Goal: Task Accomplishment & Management: Manage account settings

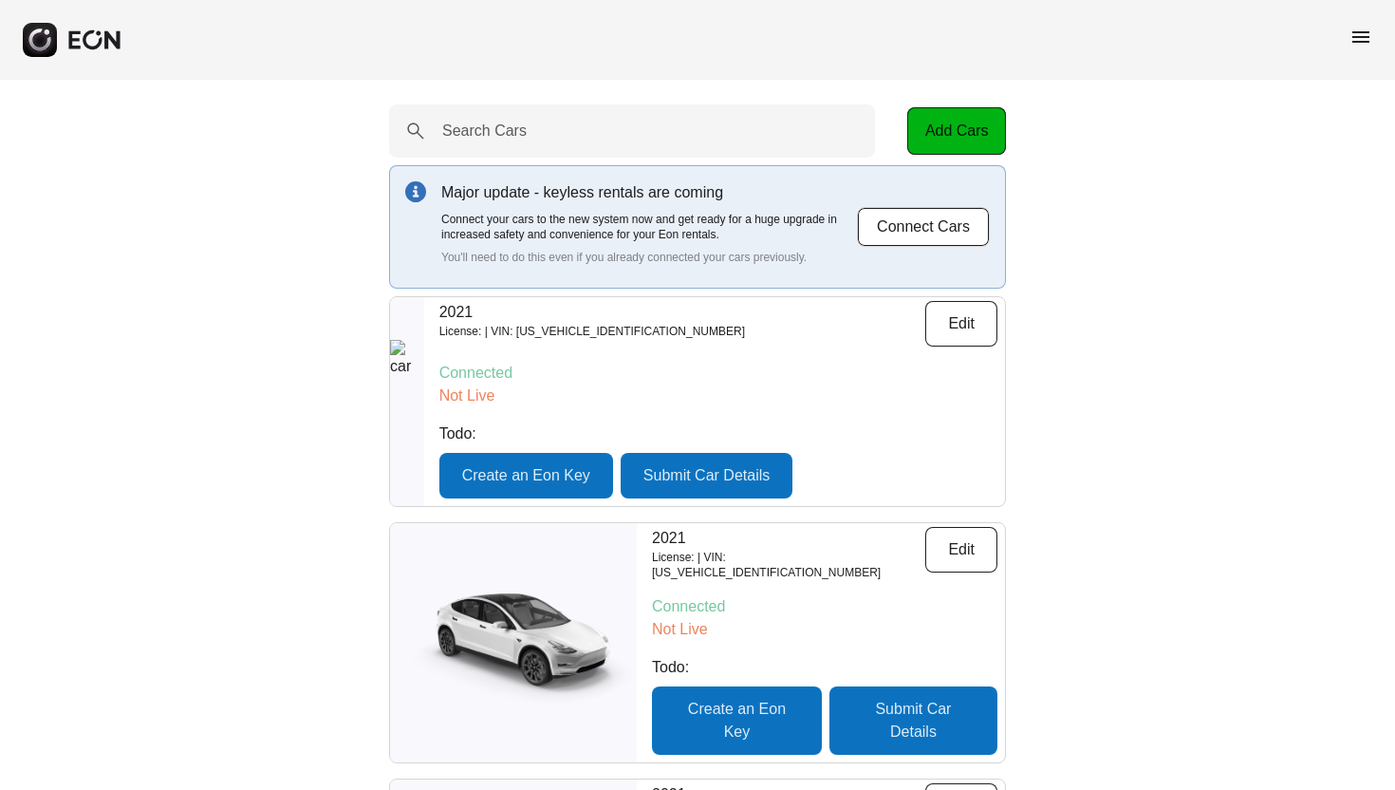
click at [1359, 36] on span "menu" at bounding box center [1361, 37] width 23 height 23
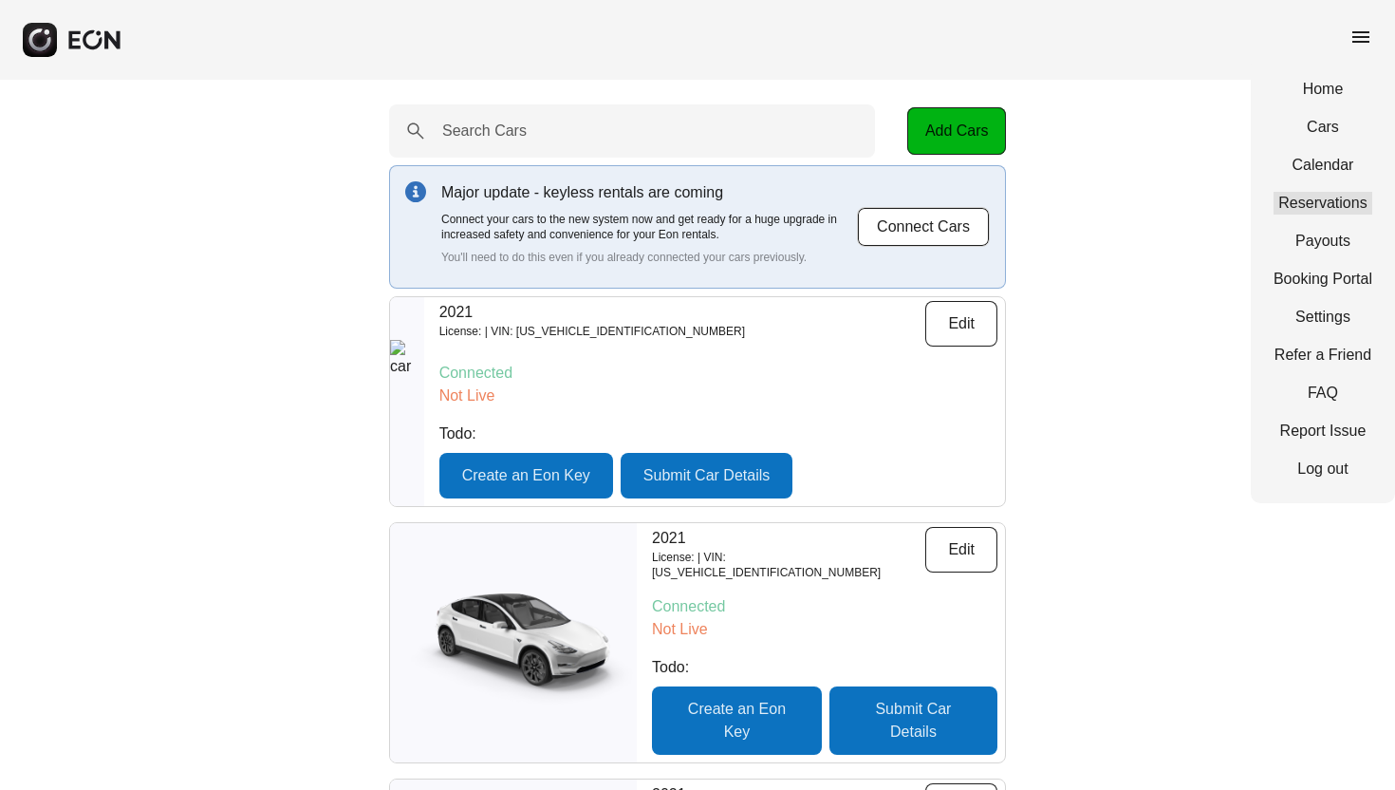
click at [1314, 206] on link "Reservations" at bounding box center [1323, 203] width 99 height 23
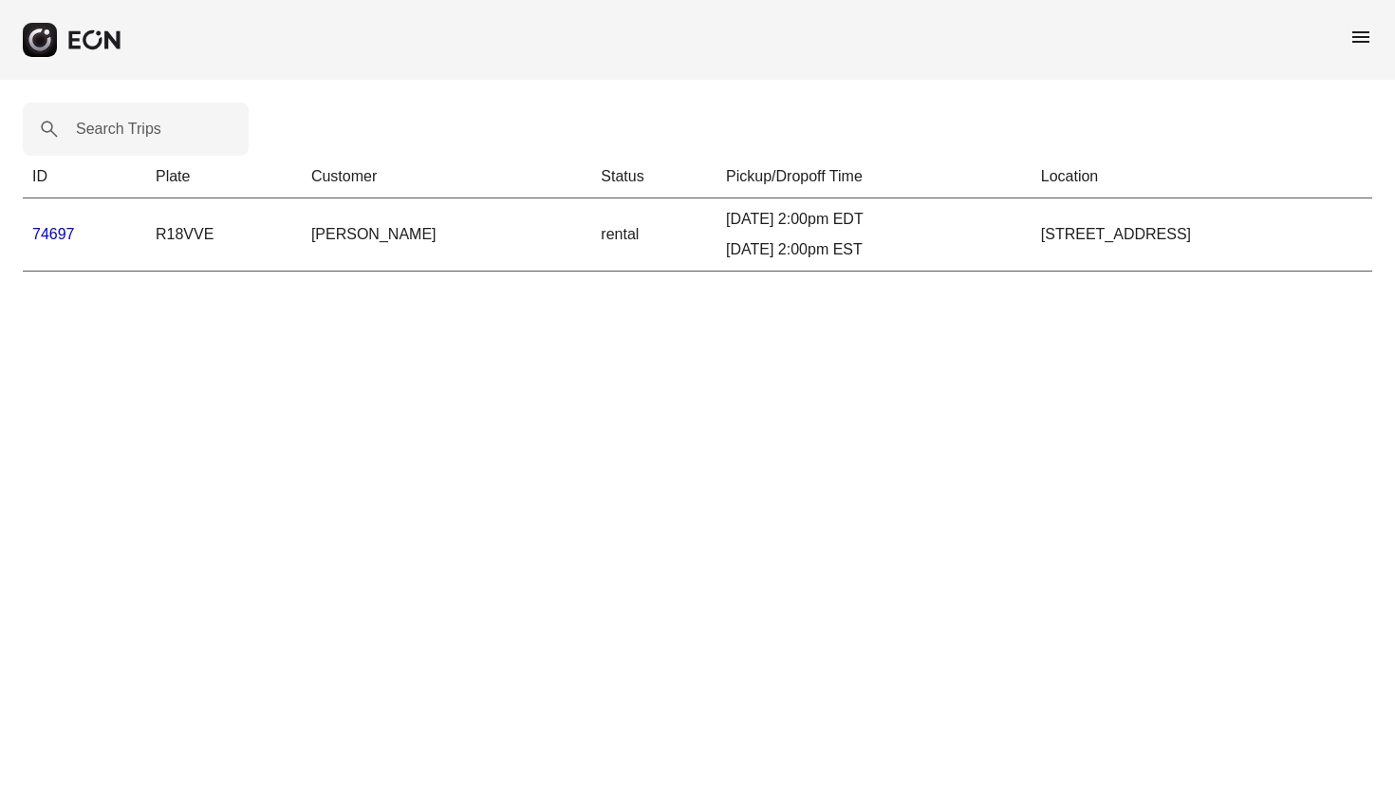
click at [55, 235] on link "74697" at bounding box center [53, 234] width 43 height 16
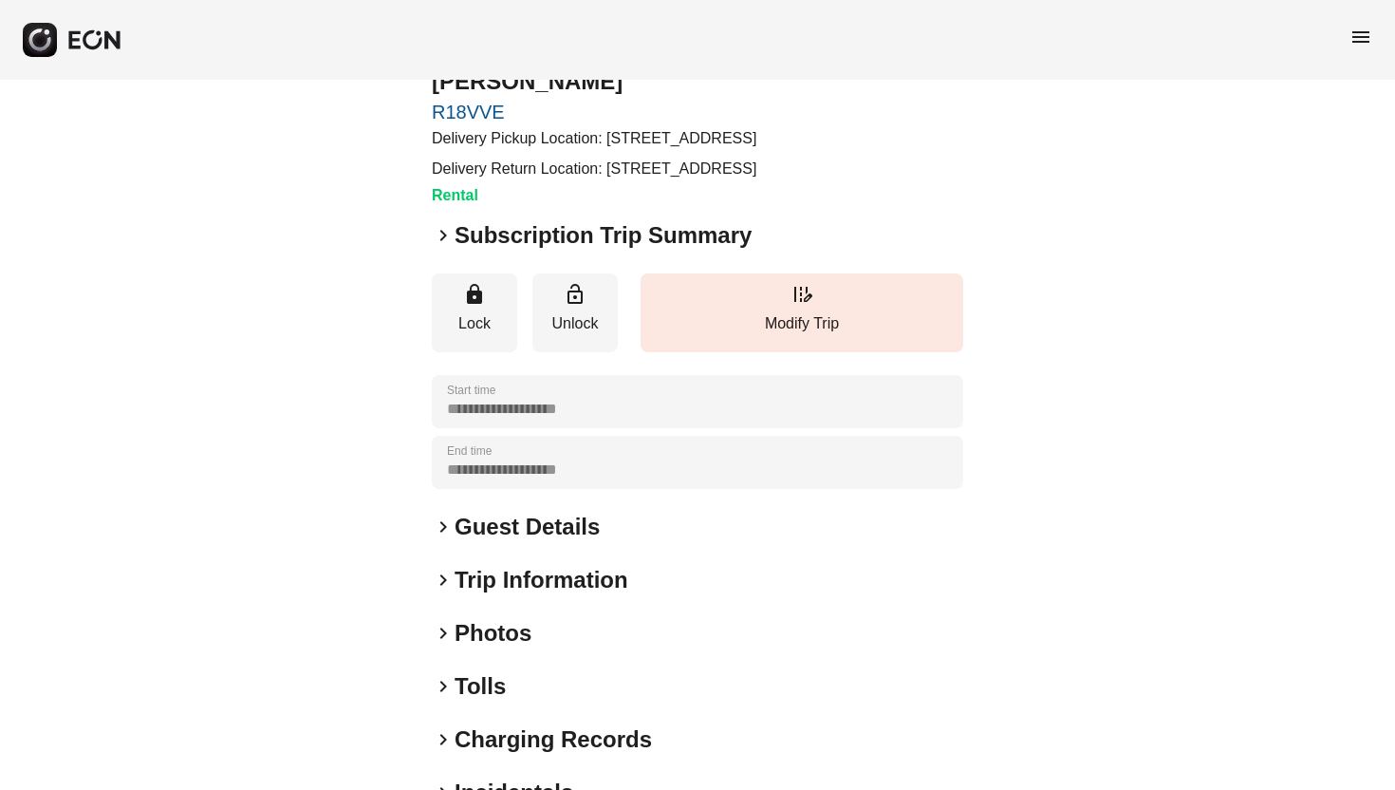
scroll to position [231, 0]
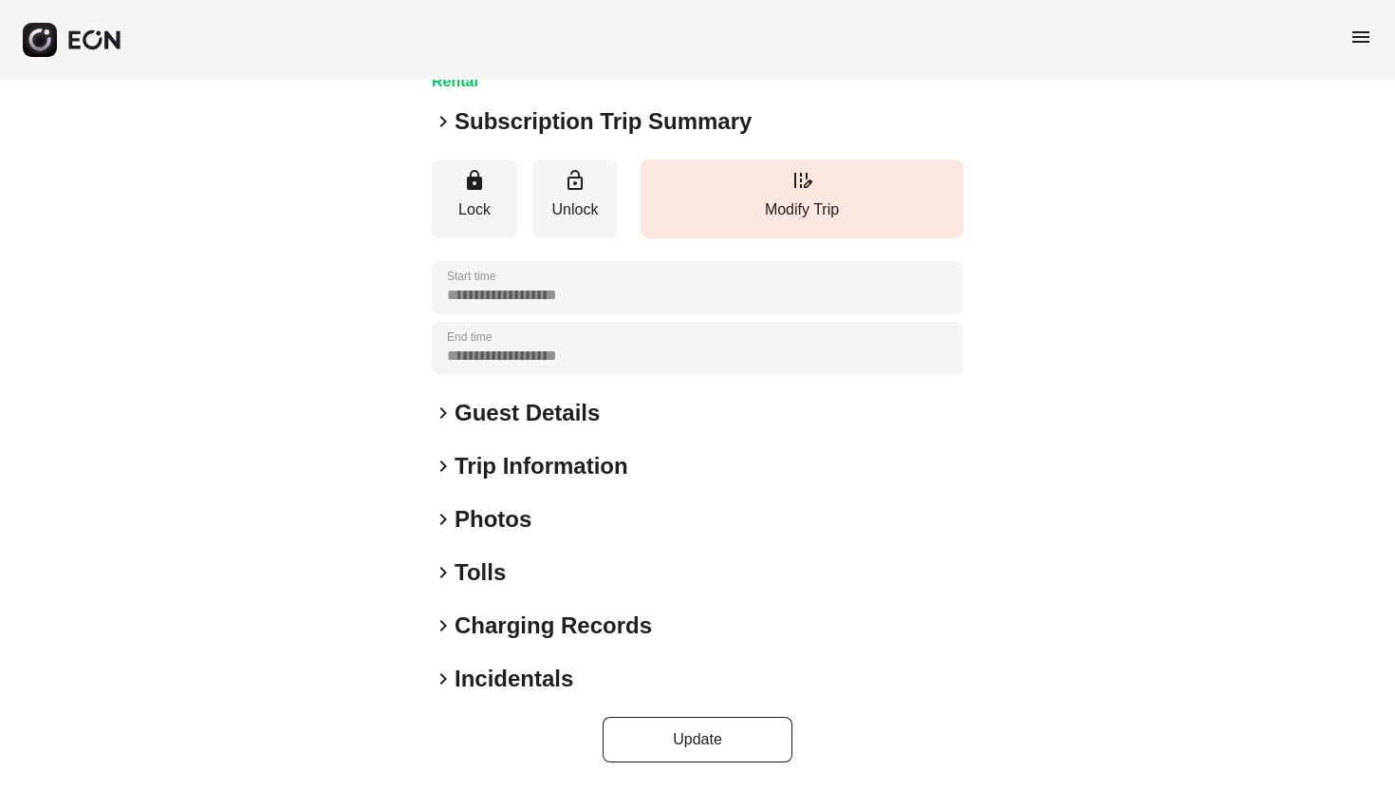
click at [483, 517] on h2 "Photos" at bounding box center [493, 519] width 77 height 30
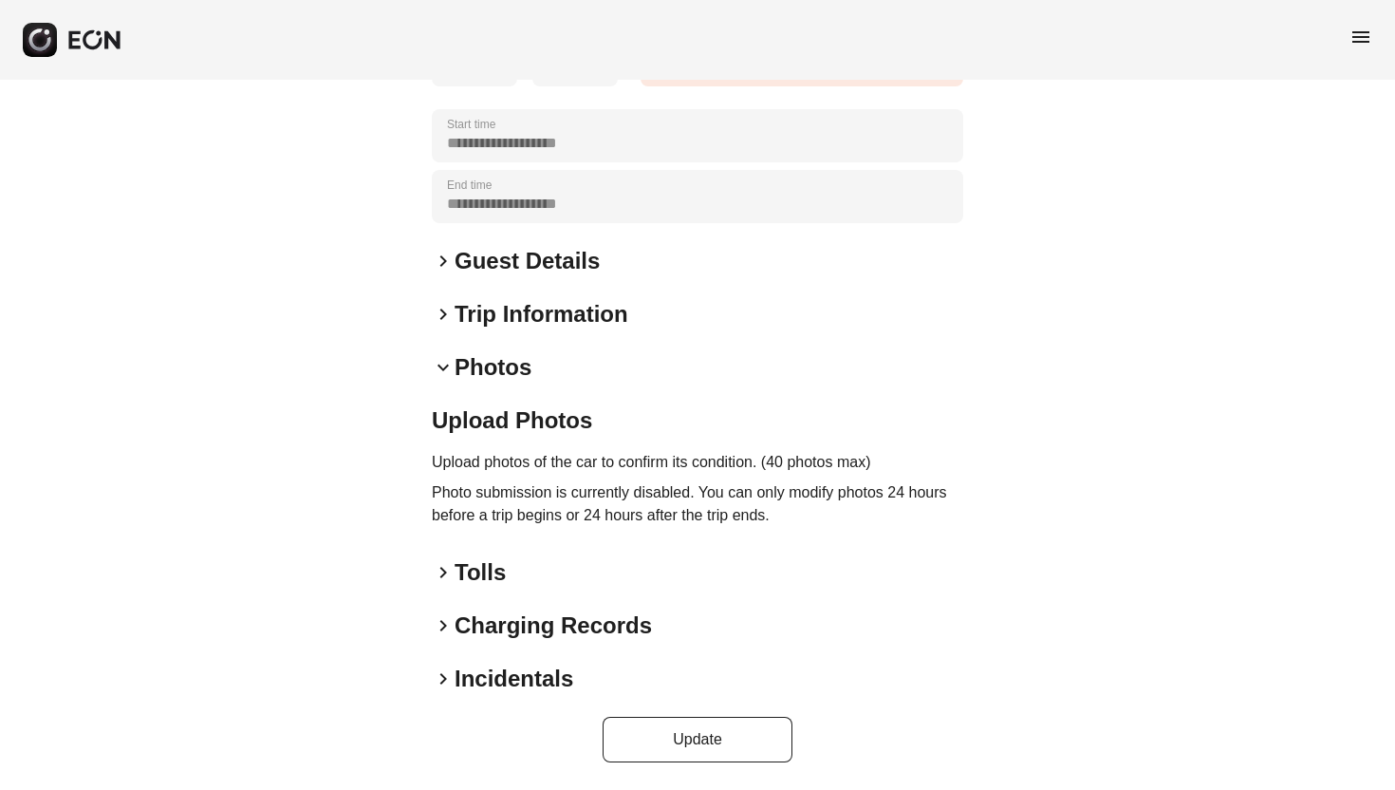
scroll to position [384, 0]
click at [441, 465] on p "Upload photos of the car to confirm its condition. (40 photos max)" at bounding box center [698, 462] width 532 height 23
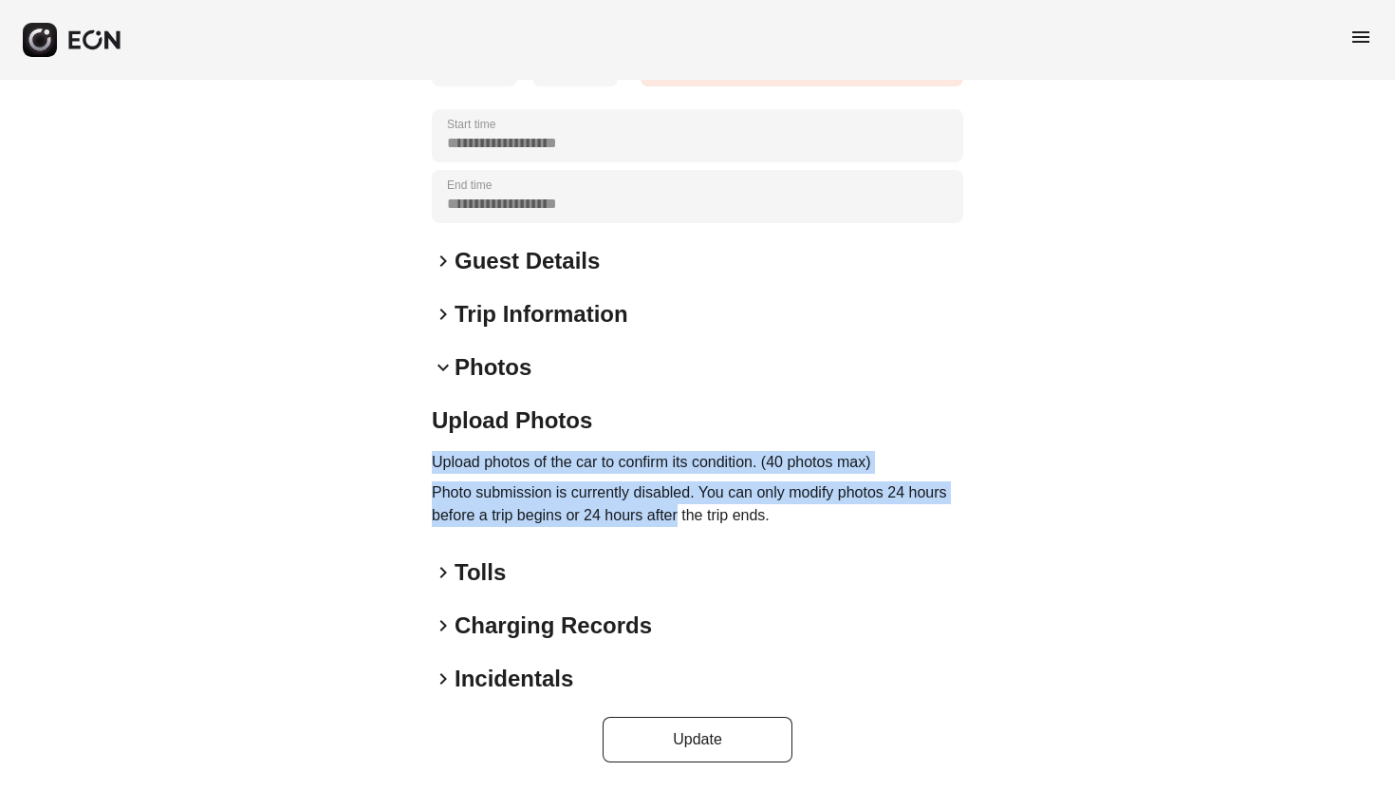
drag, startPoint x: 441, startPoint y: 465, endPoint x: 654, endPoint y: 513, distance: 218.1
click at [654, 513] on div "Upload Photos Upload photos of the car to confirm its condition. (40 photos max…" at bounding box center [698, 469] width 532 height 129
click at [657, 513] on p "Photo submission is currently disabled. You can only modify photos 24 hours bef…" at bounding box center [698, 504] width 532 height 46
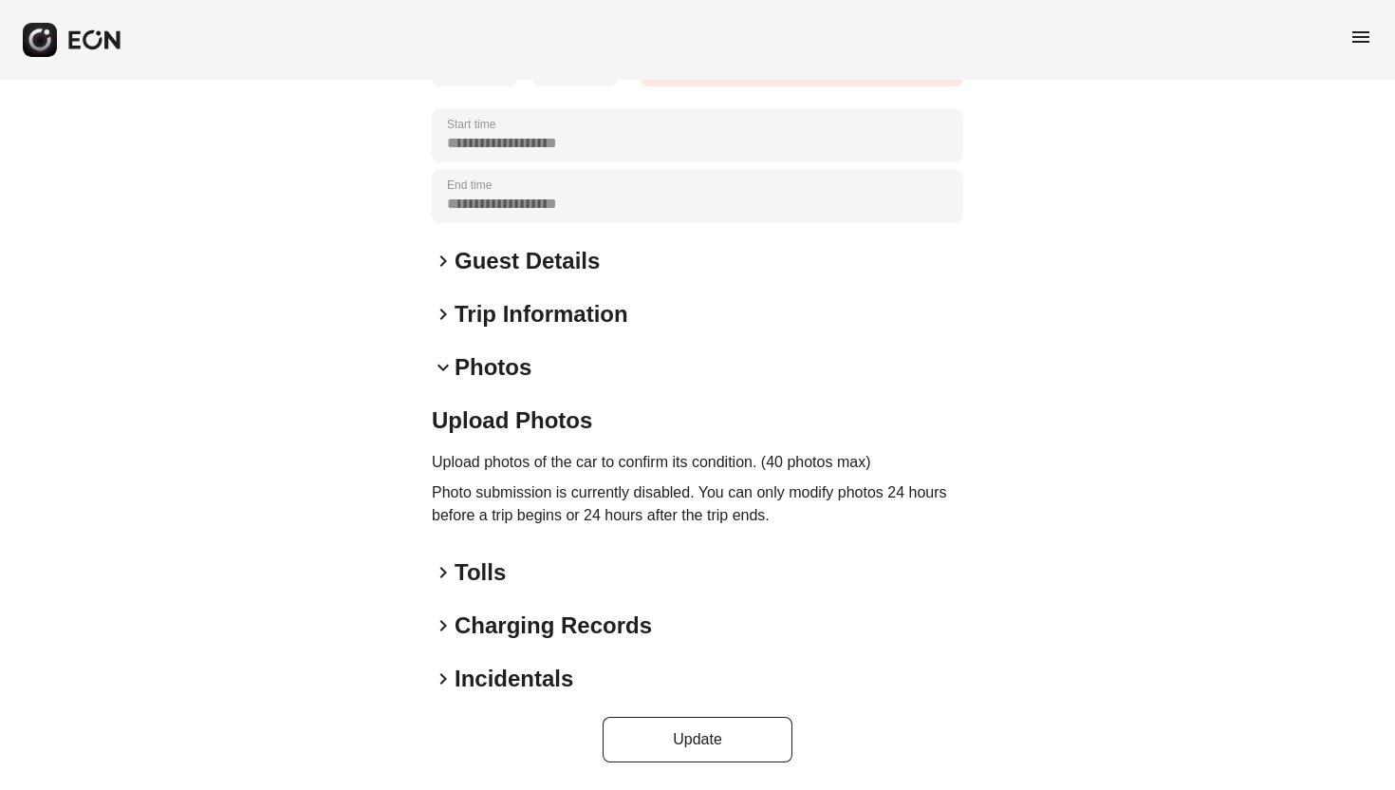
click at [713, 486] on p "Photo submission is currently disabled. You can only modify photos 24 hours bef…" at bounding box center [698, 504] width 532 height 46
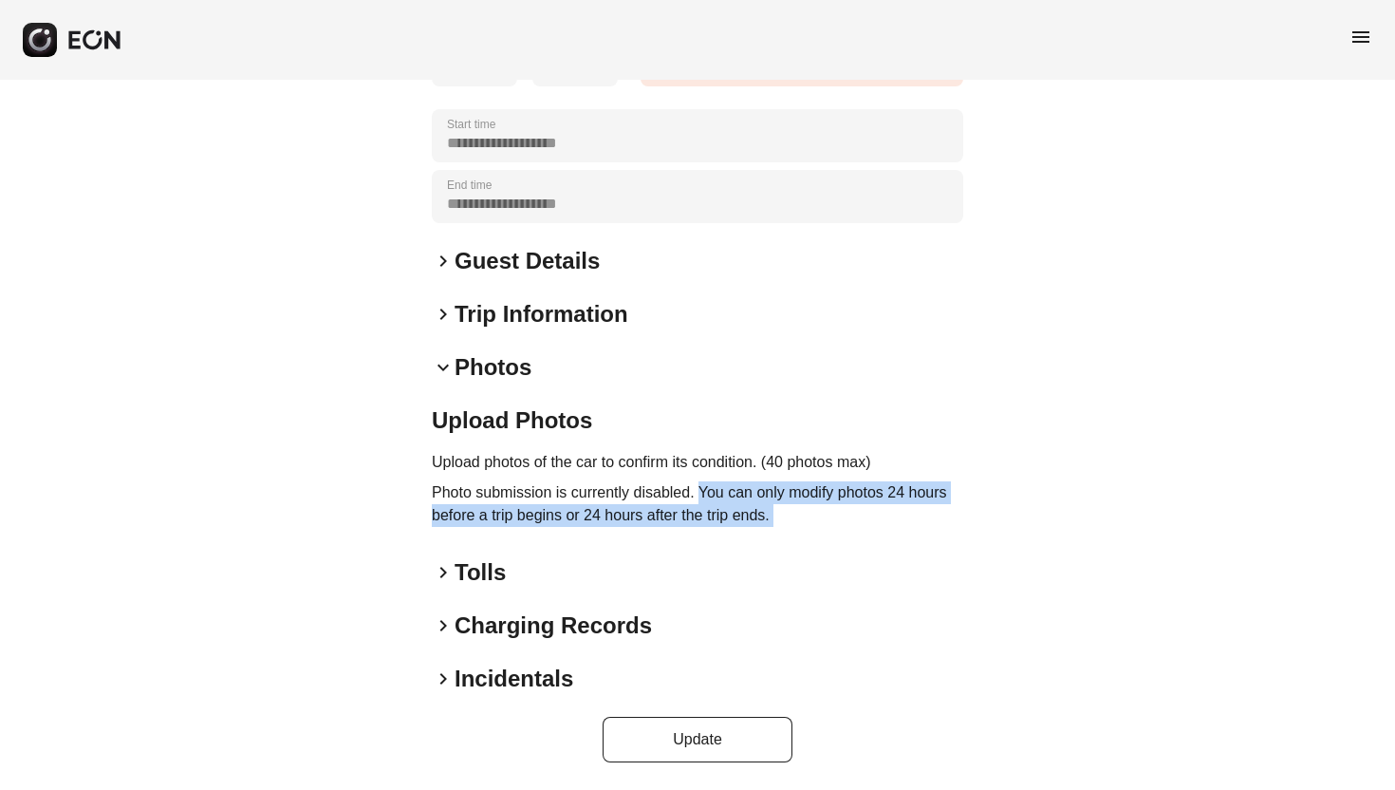
drag, startPoint x: 713, startPoint y: 486, endPoint x: 816, endPoint y: 510, distance: 106.1
click at [816, 510] on p "Photo submission is currently disabled. You can only modify photos 24 hours bef…" at bounding box center [698, 504] width 532 height 46
click at [819, 511] on p "Photo submission is currently disabled. You can only modify photos 24 hours bef…" at bounding box center [698, 504] width 532 height 46
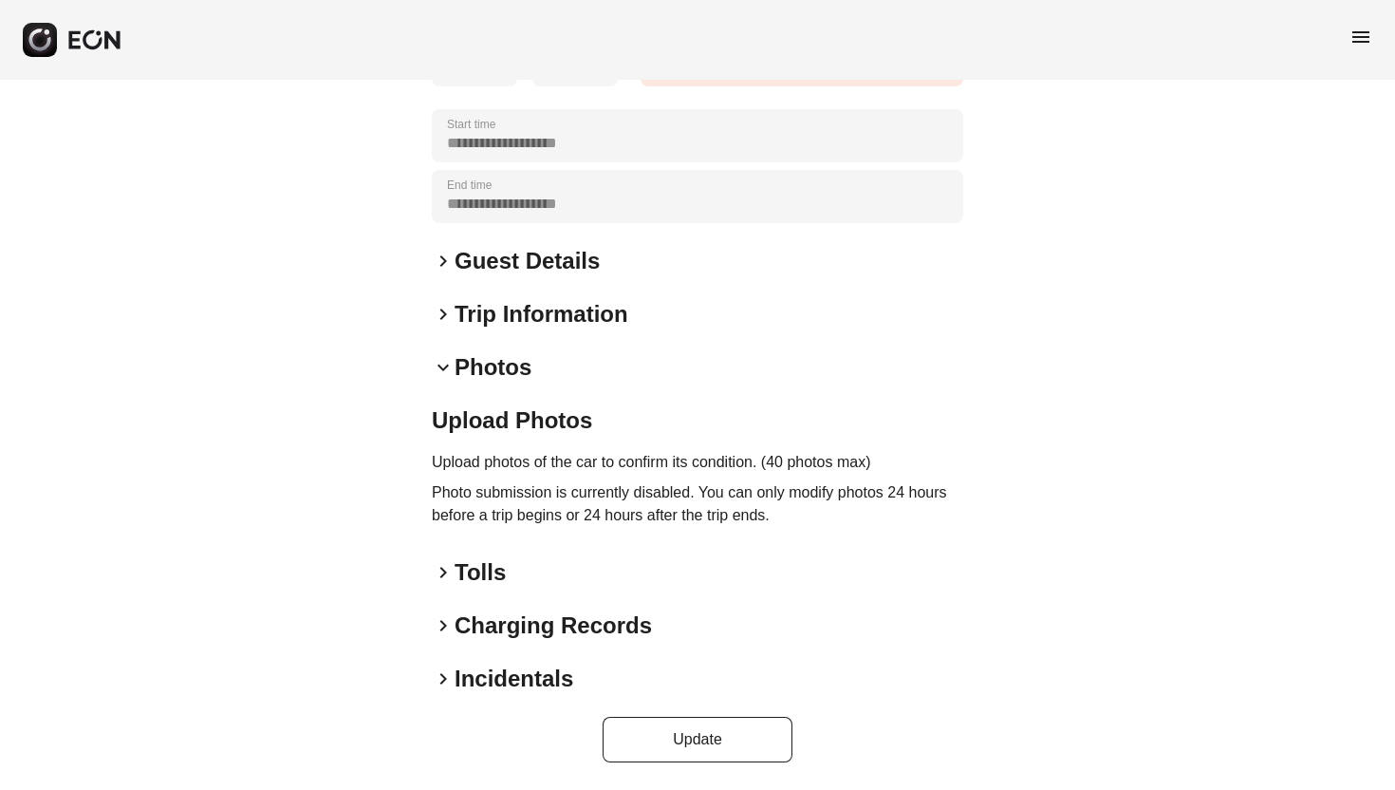
click at [439, 495] on p "Photo submission is currently disabled. You can only modify photos 24 hours bef…" at bounding box center [698, 504] width 532 height 46
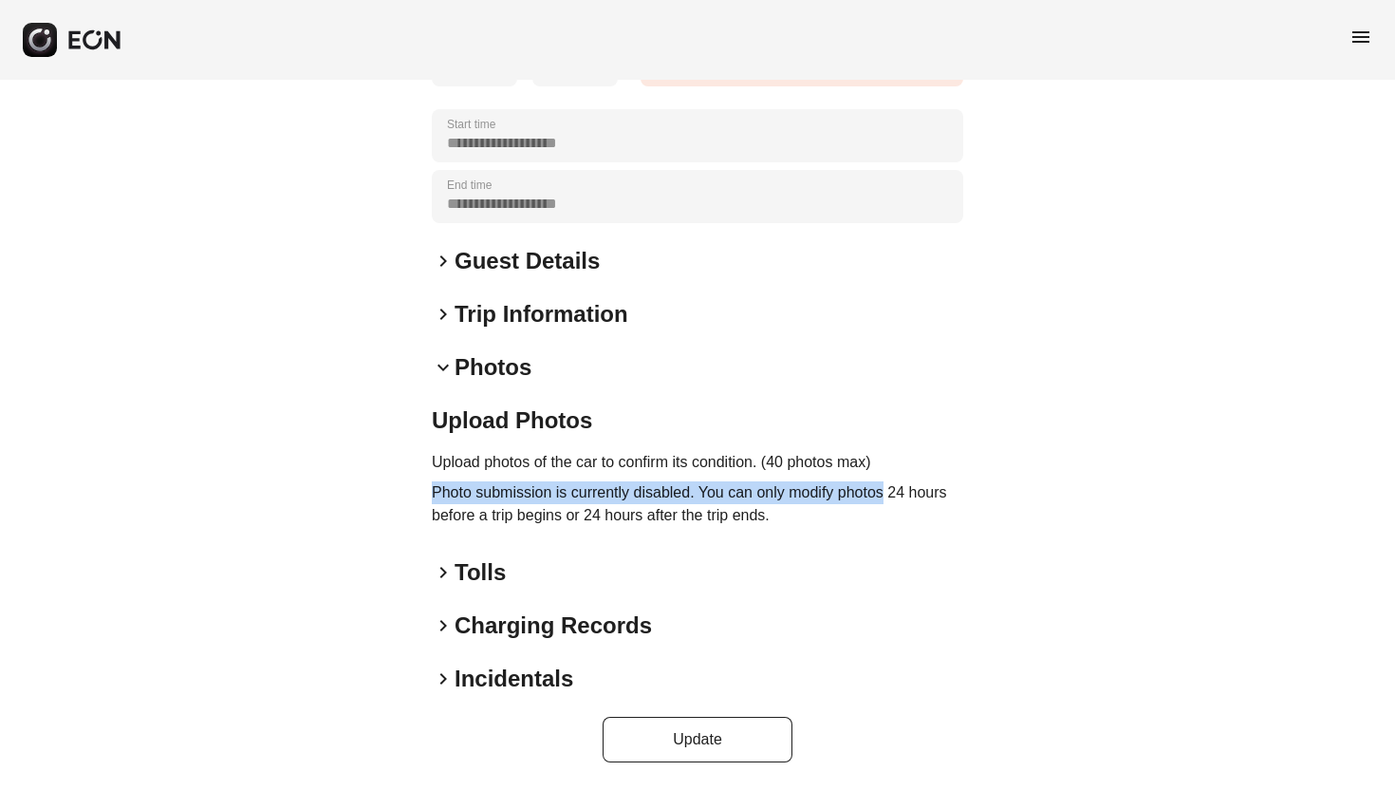
drag, startPoint x: 439, startPoint y: 495, endPoint x: 870, endPoint y: 505, distance: 432.0
click at [863, 504] on p "Photo submission is currently disabled. You can only modify photos 24 hours bef…" at bounding box center [698, 504] width 532 height 46
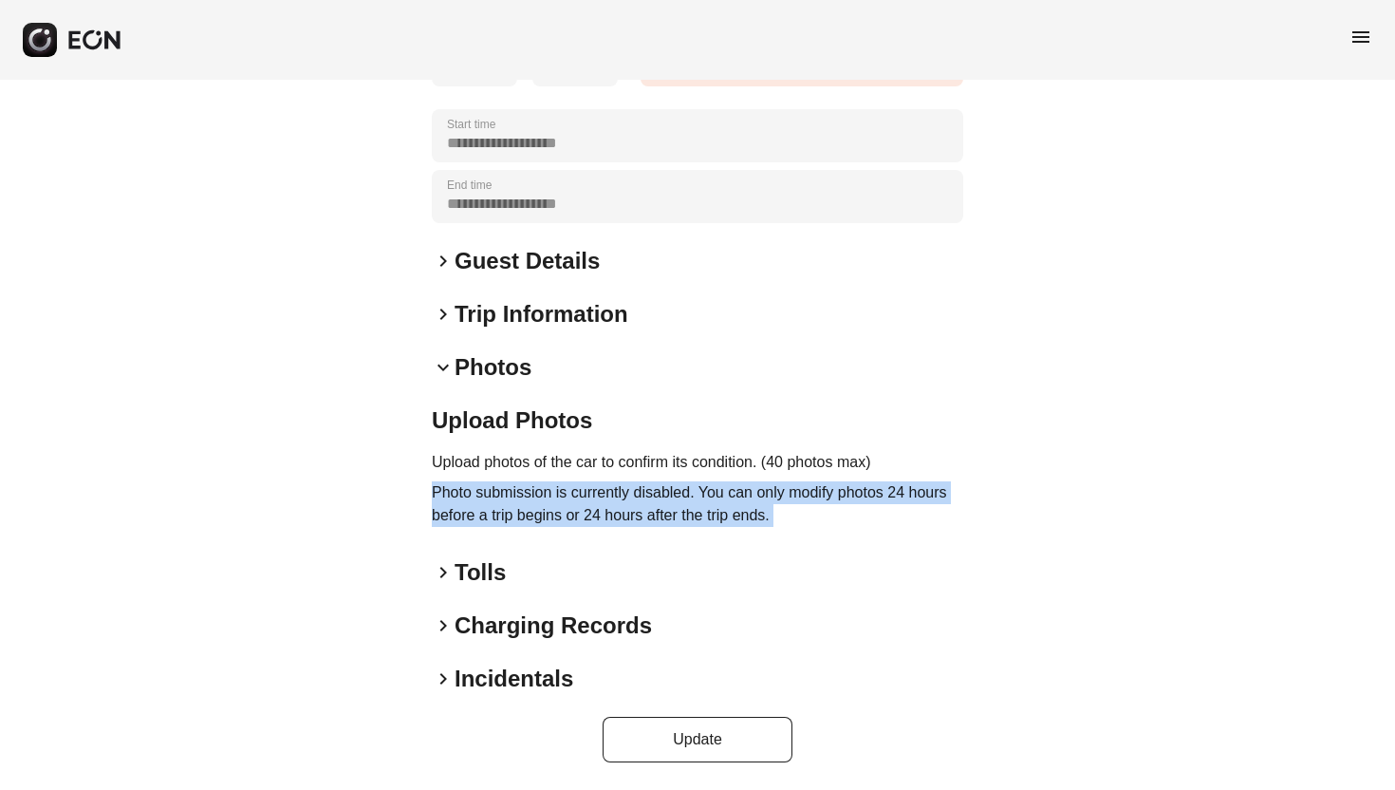
click at [870, 505] on p "Photo submission is currently disabled. You can only modify photos 24 hours bef…" at bounding box center [698, 504] width 532 height 46
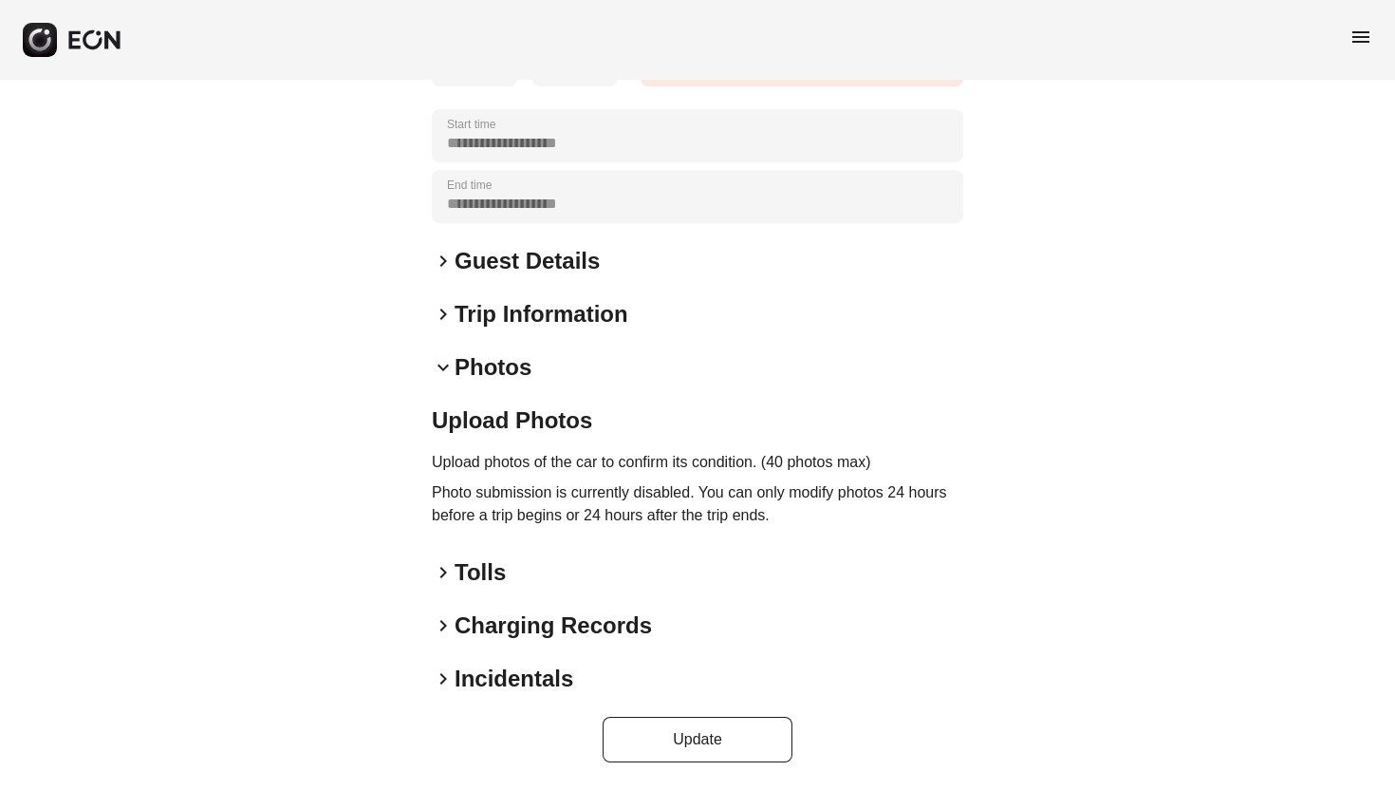
click at [446, 310] on span "keyboard_arrow_right" at bounding box center [443, 314] width 23 height 23
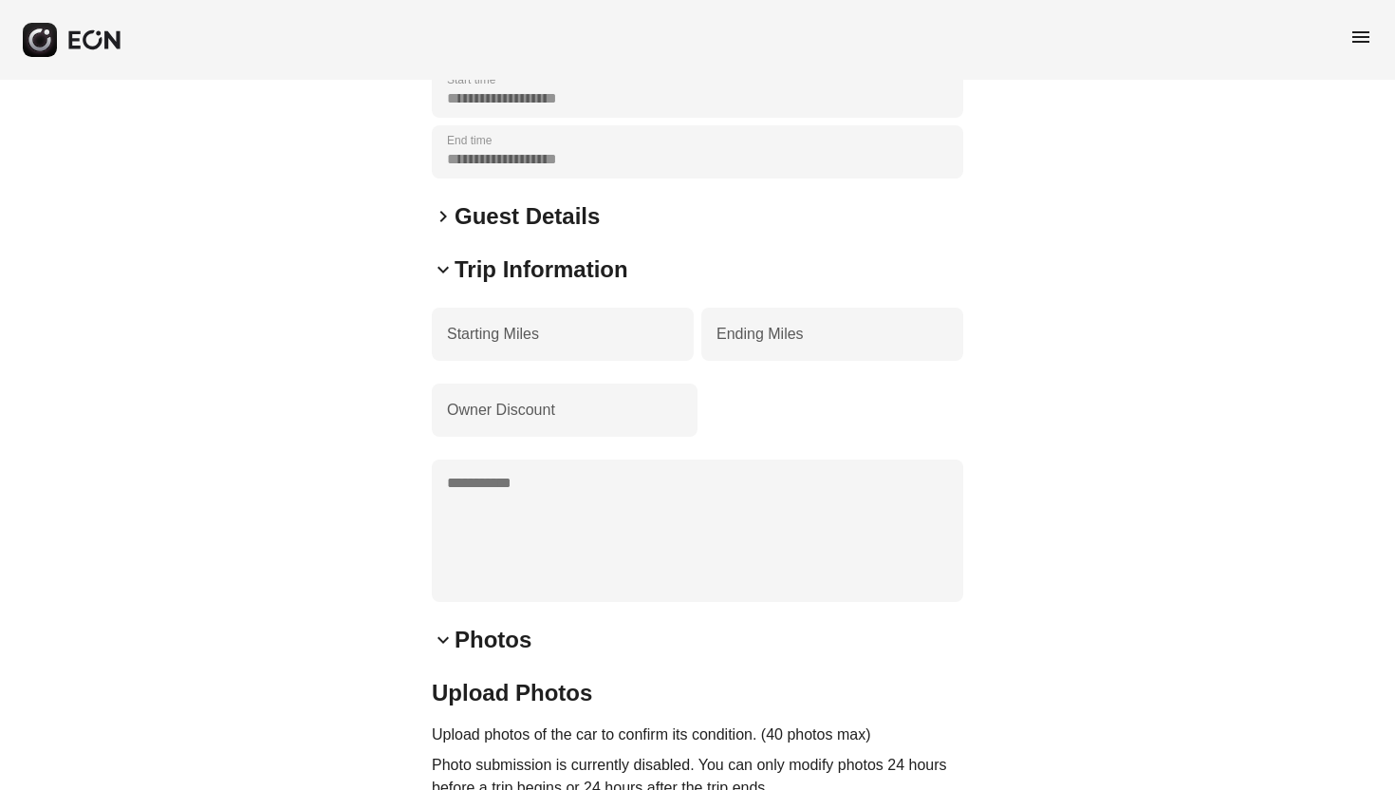
click at [349, 407] on div "**********" at bounding box center [697, 378] width 1395 height 1367
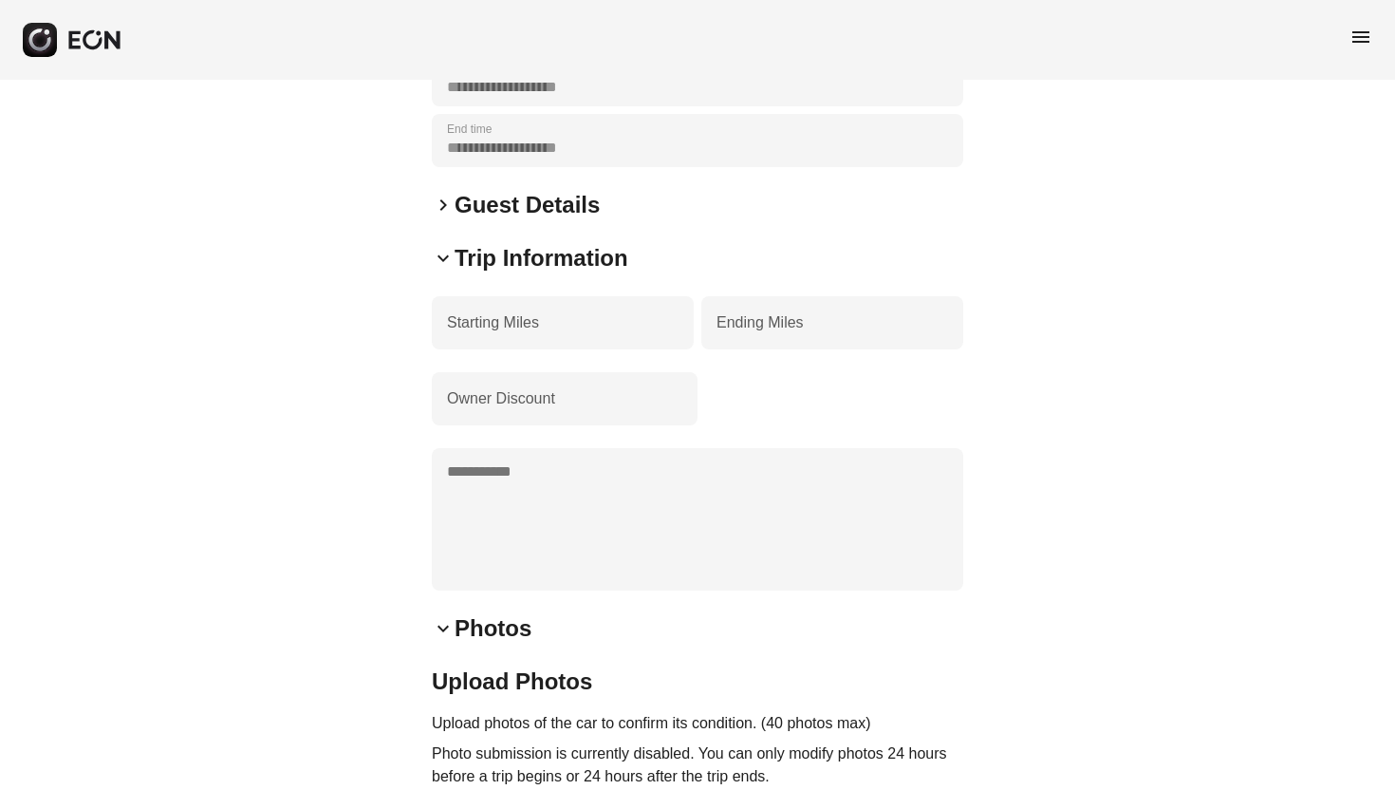
scroll to position [397, 0]
click at [831, 424] on div "Owner Discount" at bounding box center [698, 397] width 532 height 53
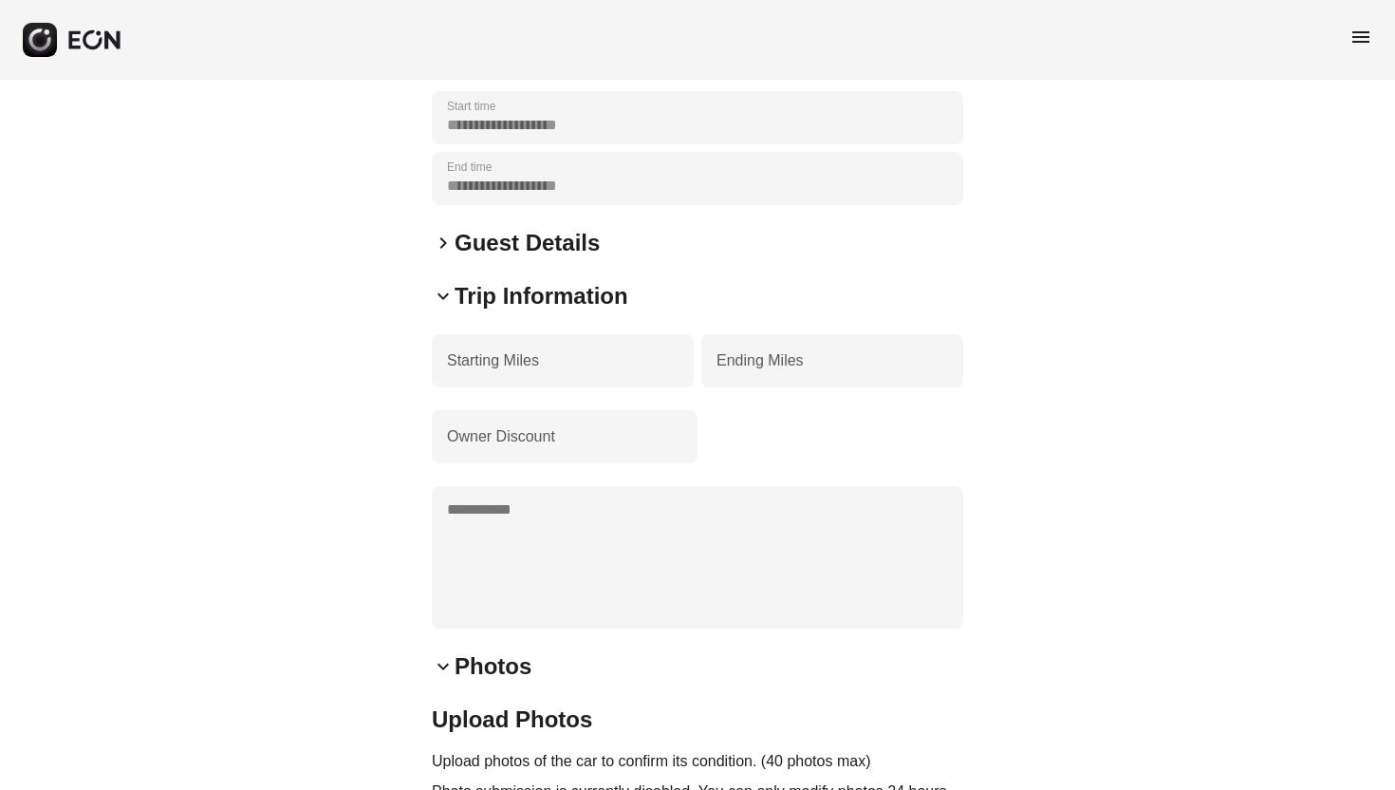
scroll to position [329, 0]
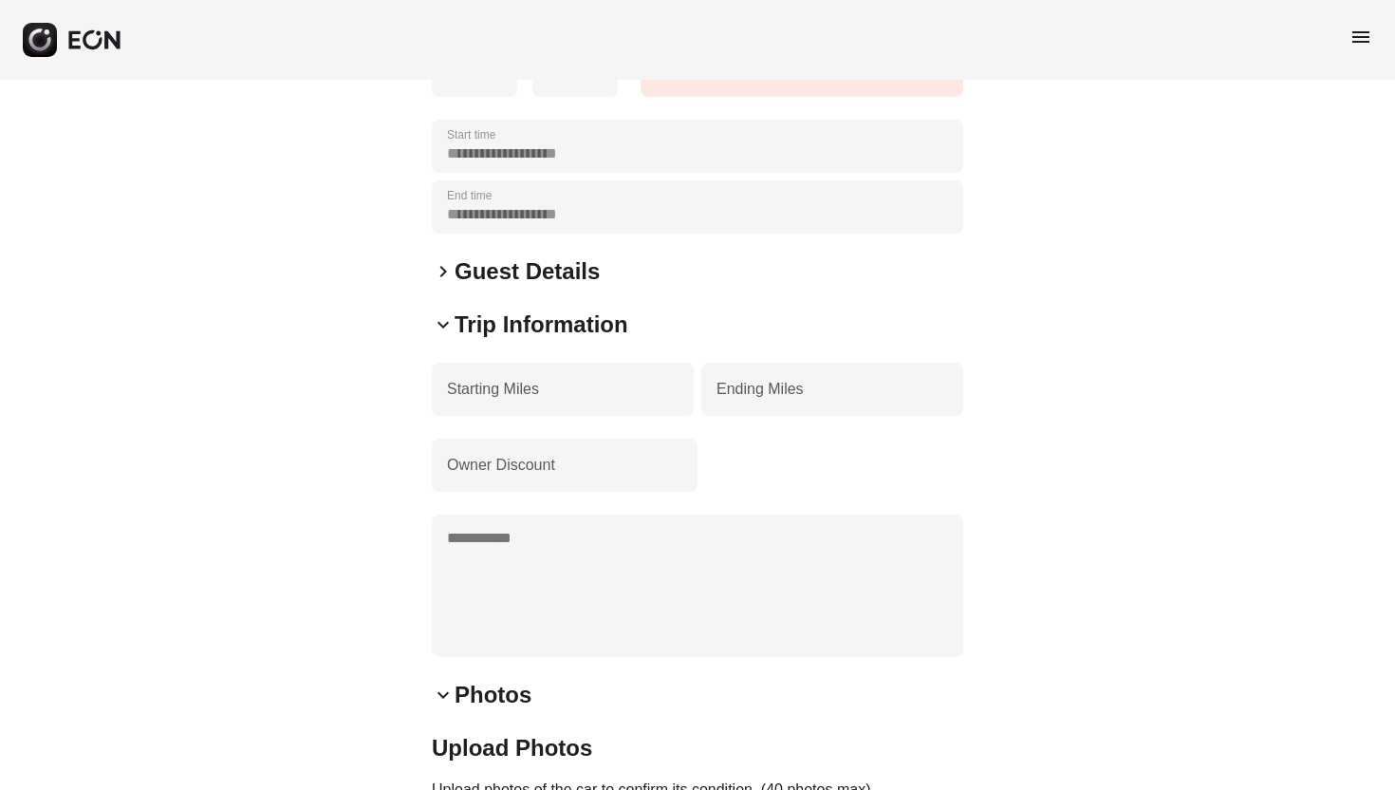
click at [435, 283] on span "keyboard_arrow_right" at bounding box center [443, 271] width 23 height 23
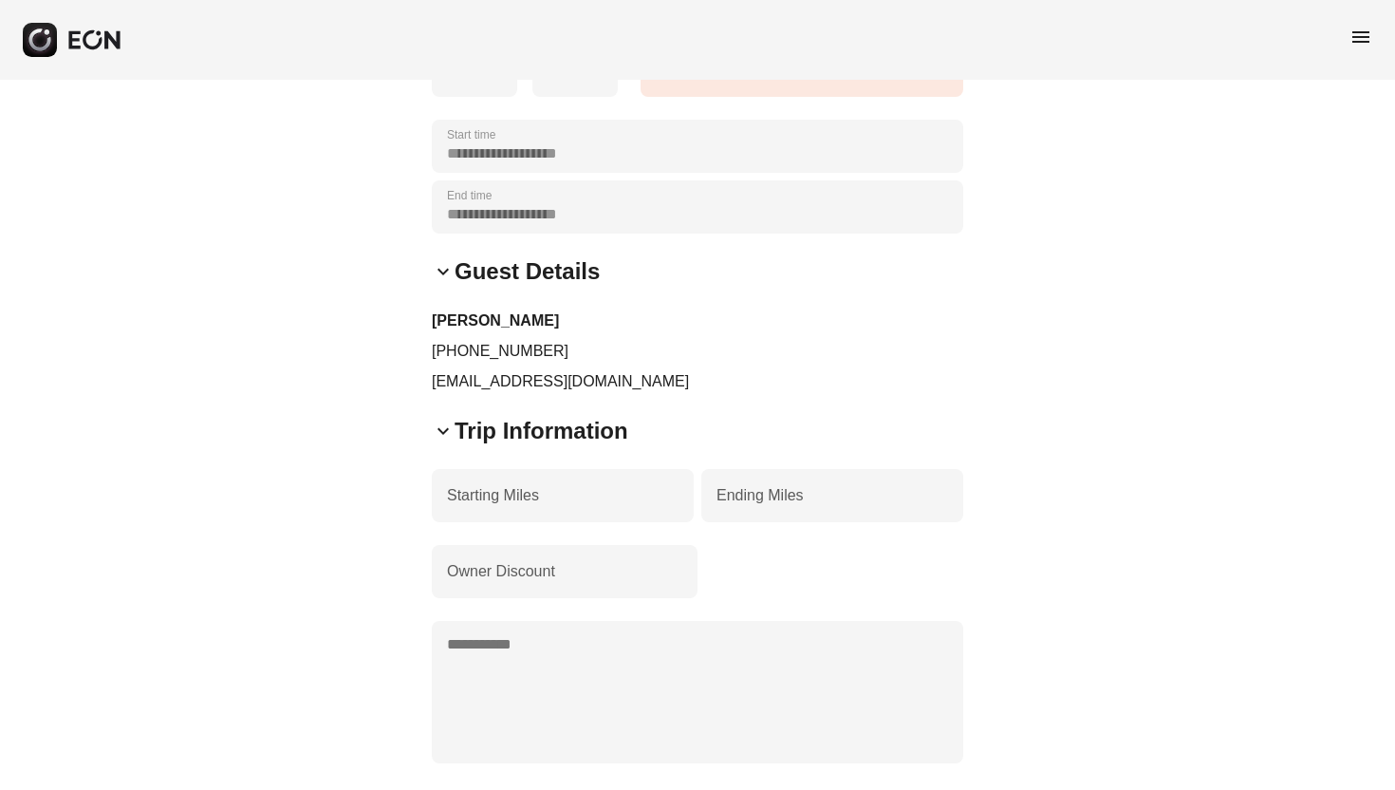
click at [454, 283] on span "keyboard_arrow_down" at bounding box center [443, 271] width 23 height 23
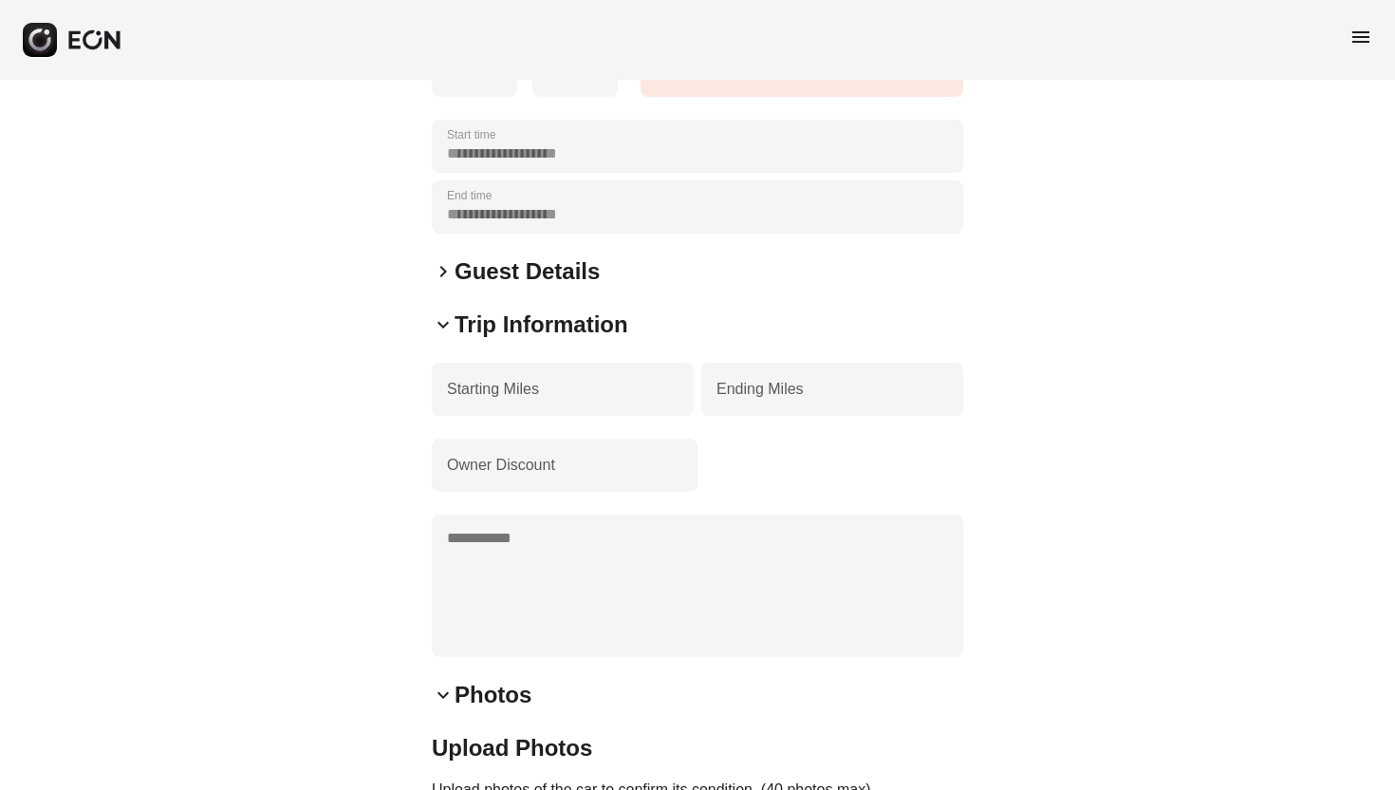
click at [438, 283] on span "keyboard_arrow_right" at bounding box center [443, 271] width 23 height 23
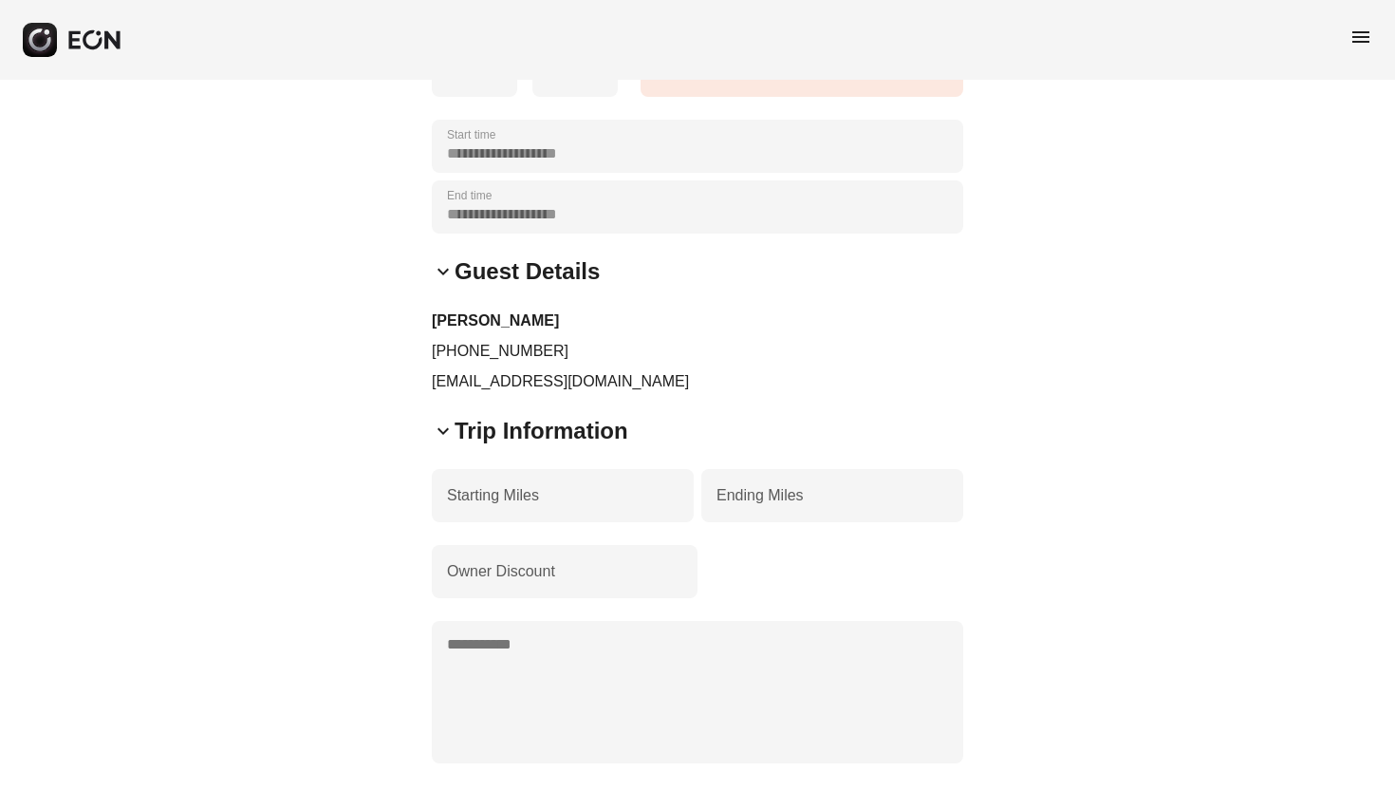
click at [450, 283] on span "keyboard_arrow_down" at bounding box center [443, 271] width 23 height 23
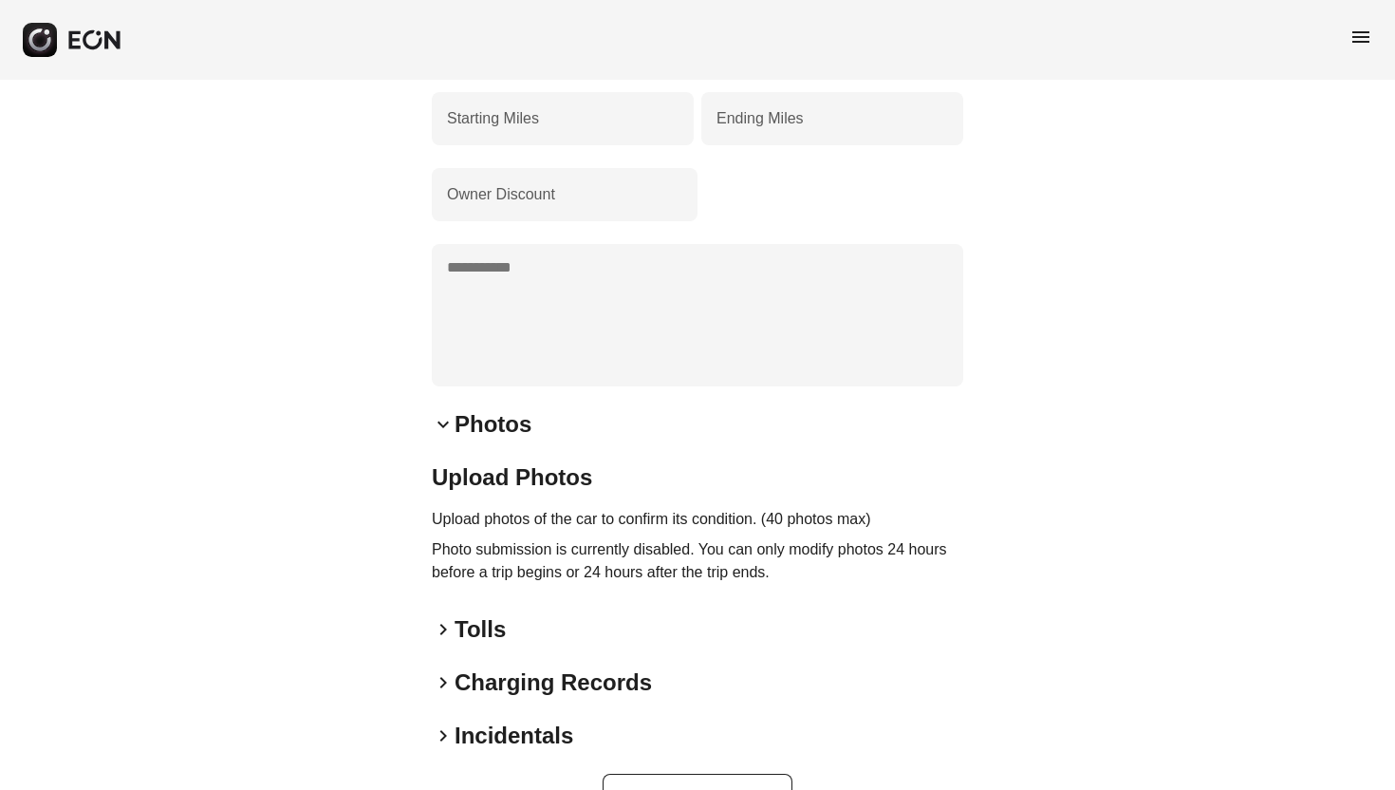
scroll to position [701, 0]
